Goal: Navigation & Orientation: Find specific page/section

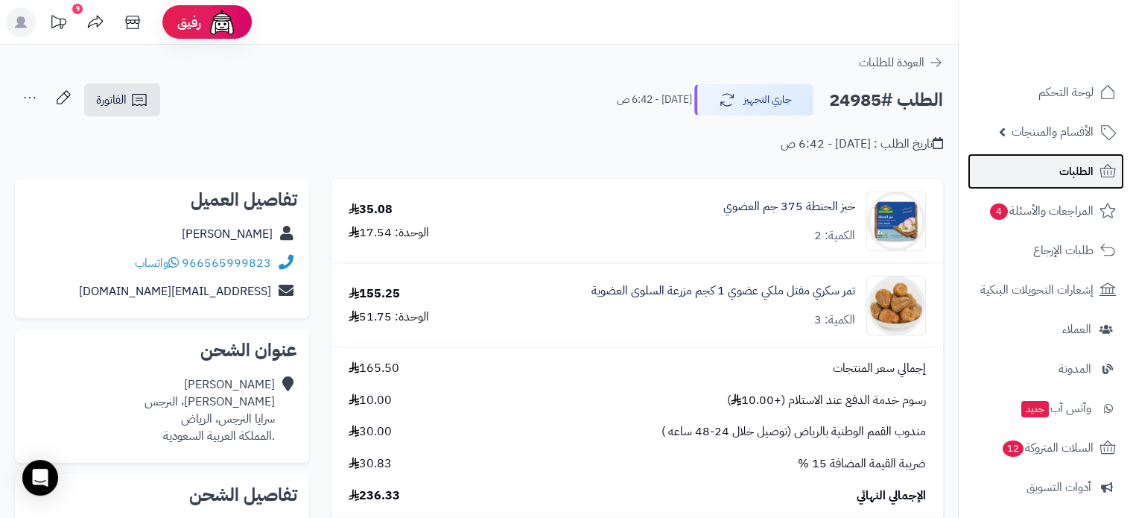
click at [1073, 169] on span "الطلبات" at bounding box center [1076, 171] width 34 height 21
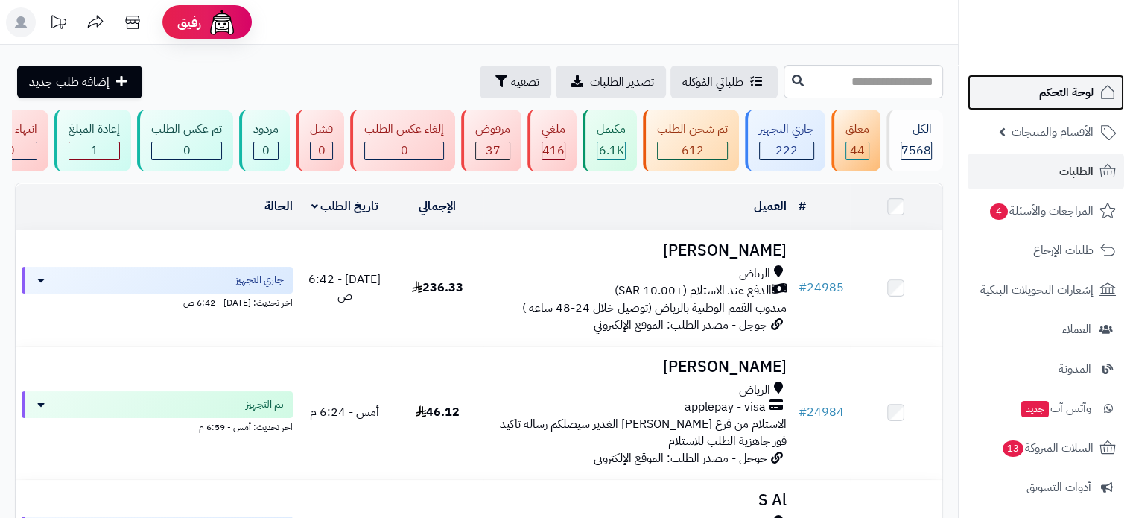
click at [1063, 88] on span "لوحة التحكم" at bounding box center [1066, 92] width 54 height 21
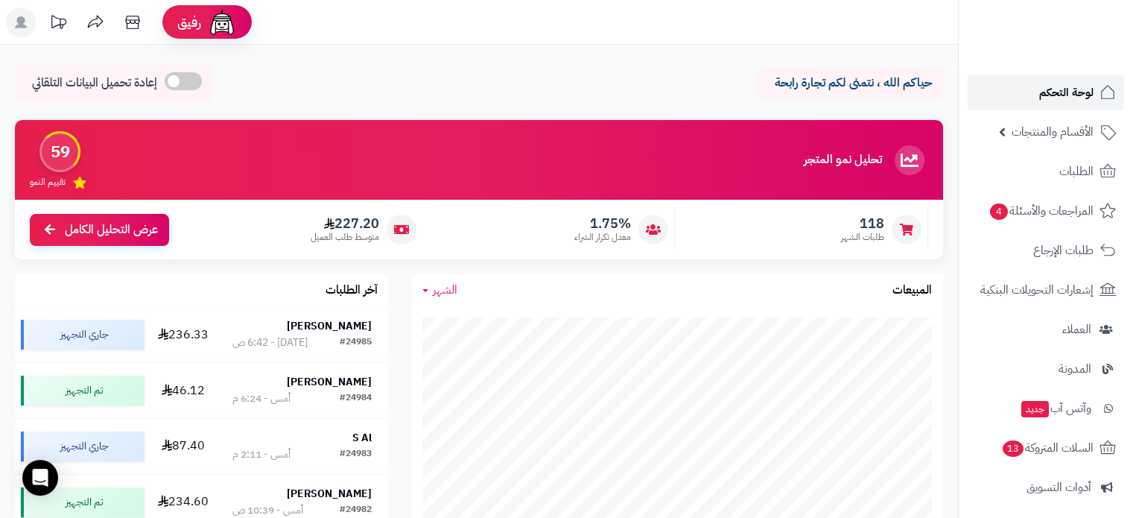
click at [1052, 95] on span "لوحة التحكم" at bounding box center [1066, 92] width 54 height 21
